Goal: Browse casually

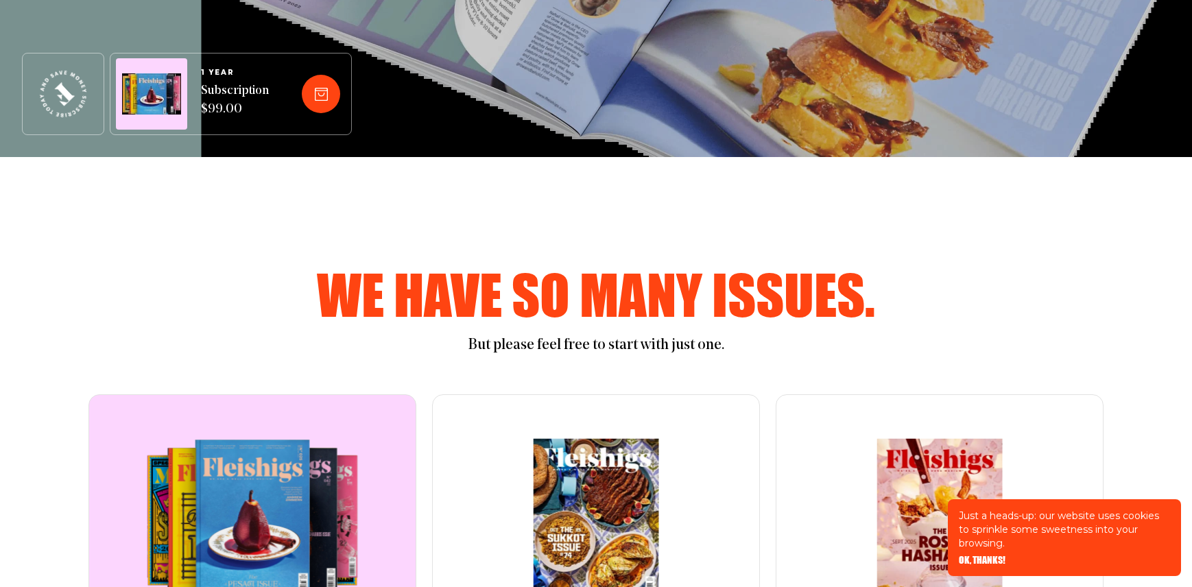
scroll to position [431, 0]
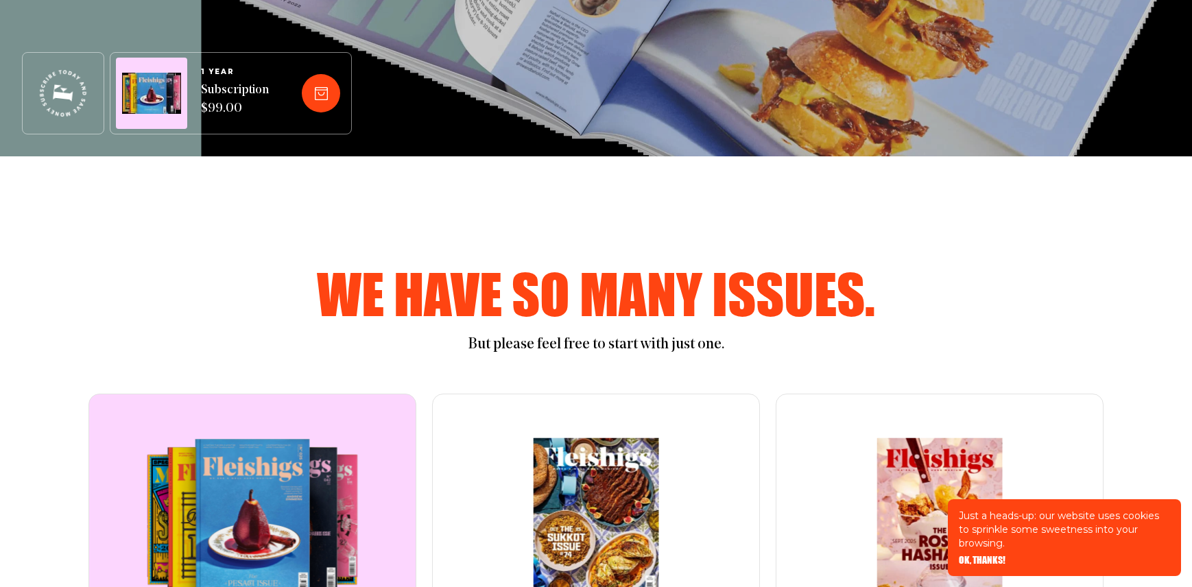
scroll to position [431, 0]
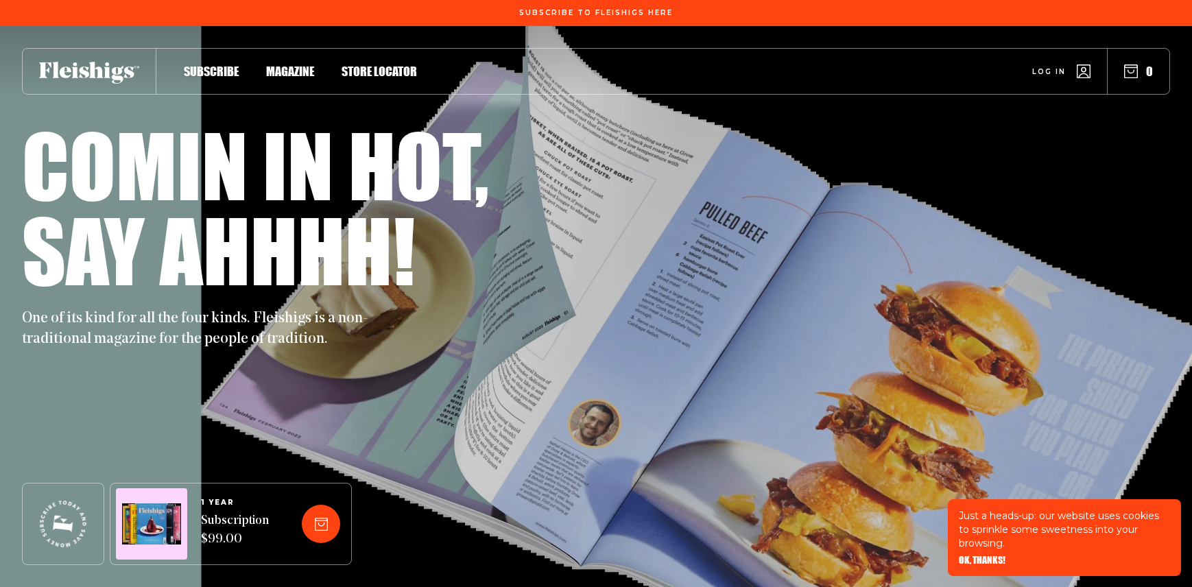
scroll to position [431, 0]
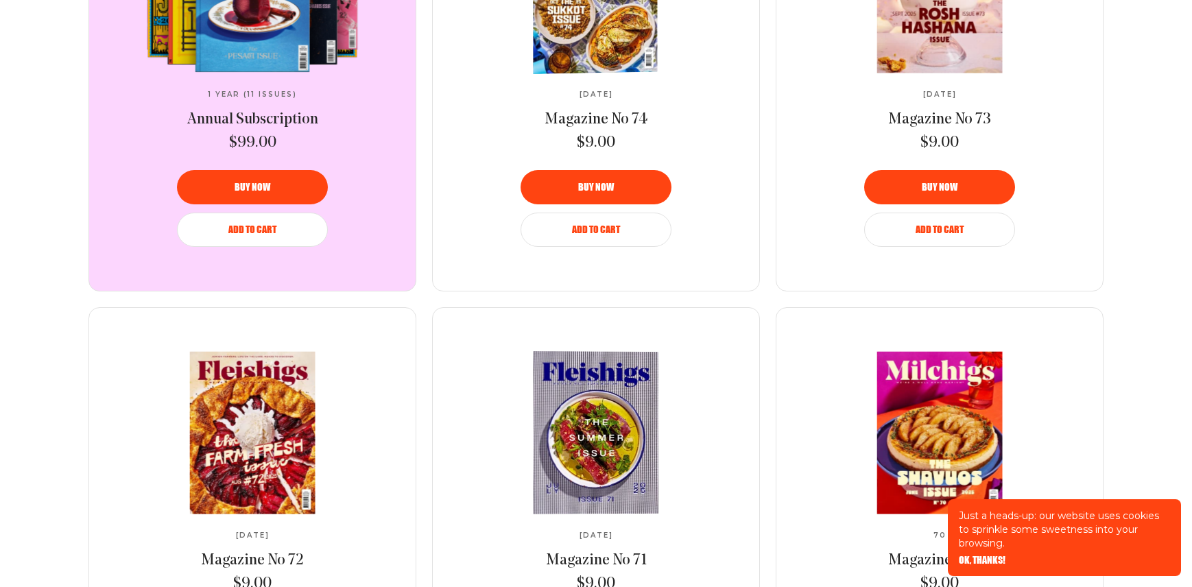
scroll to position [1004, 0]
